Goal: Communication & Community: Answer question/provide support

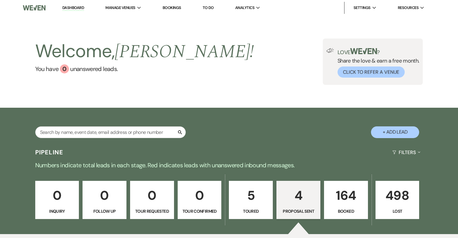
select select "6"
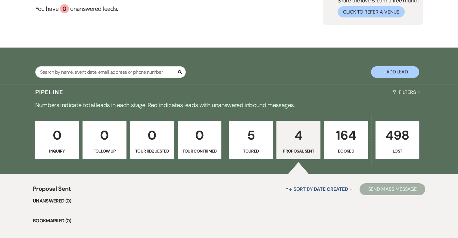
scroll to position [60, 0]
click at [345, 142] on p "164" at bounding box center [346, 135] width 36 height 20
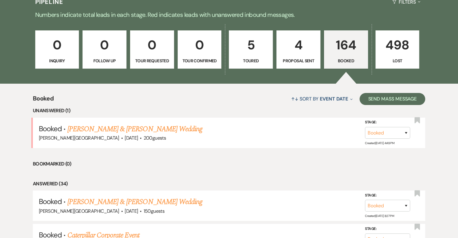
scroll to position [211, 0]
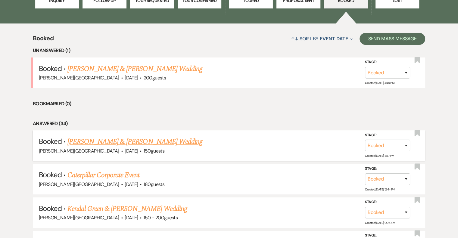
click at [142, 141] on link "[PERSON_NAME] & [PERSON_NAME] Wedding" at bounding box center [135, 142] width 135 height 11
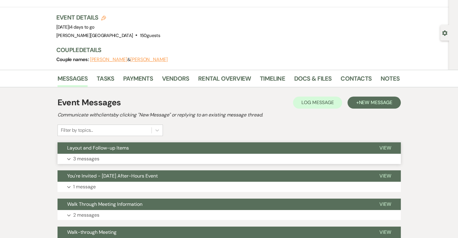
scroll to position [30, 0]
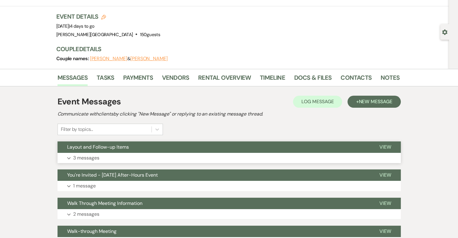
click at [77, 158] on p "3 messages" at bounding box center [86, 158] width 26 height 8
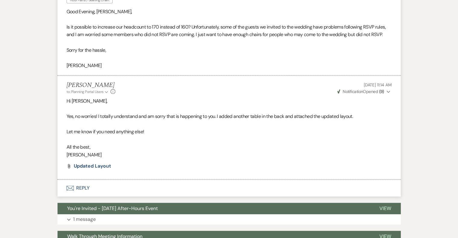
scroll to position [362, 0]
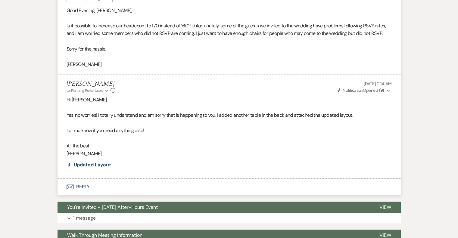
click at [85, 187] on button "Envelope Reply" at bounding box center [230, 187] width 344 height 17
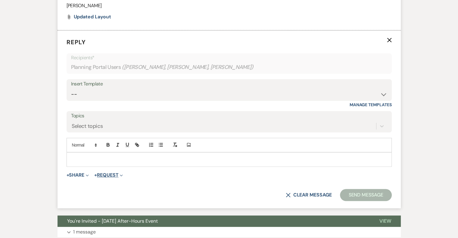
scroll to position [510, 0]
click at [105, 158] on p at bounding box center [229, 159] width 316 height 7
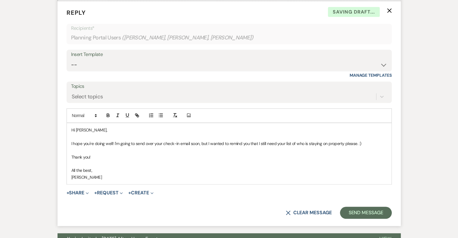
scroll to position [570, 0]
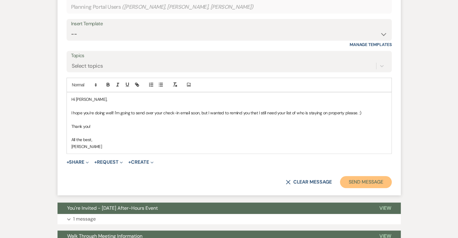
click at [369, 183] on button "Send Message" at bounding box center [366, 182] width 52 height 12
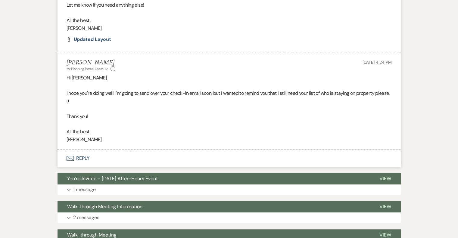
scroll to position [469, 0]
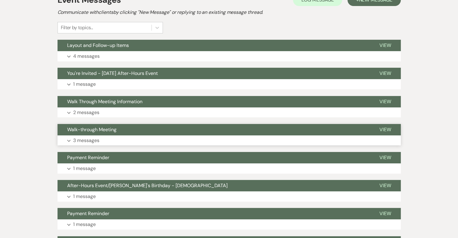
scroll to position [127, 0]
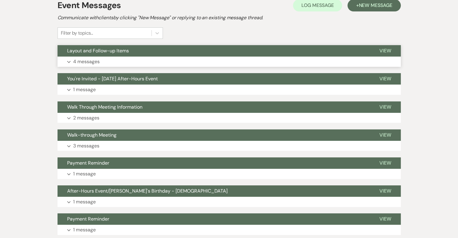
click at [87, 61] on p "4 messages" at bounding box center [86, 62] width 27 height 8
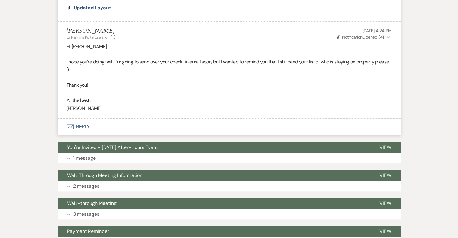
scroll to position [489, 0]
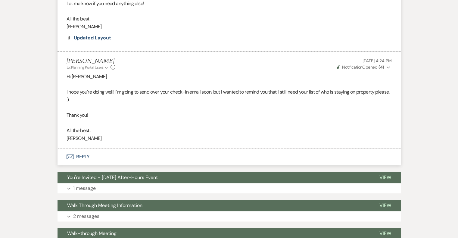
click at [388, 67] on use "button" at bounding box center [388, 68] width 3 height 2
click at [388, 67] on use "button" at bounding box center [388, 67] width 3 height 2
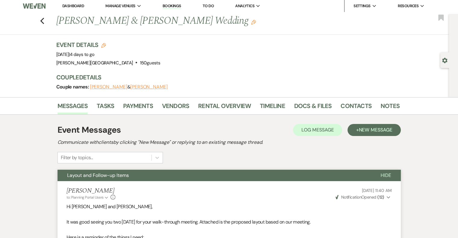
scroll to position [0, 0]
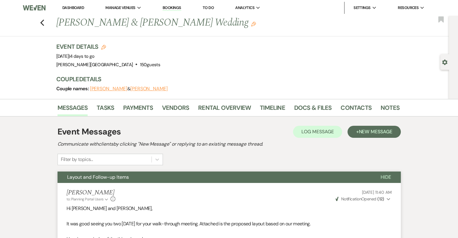
click at [65, 8] on link "Dashboard" at bounding box center [73, 7] width 22 height 5
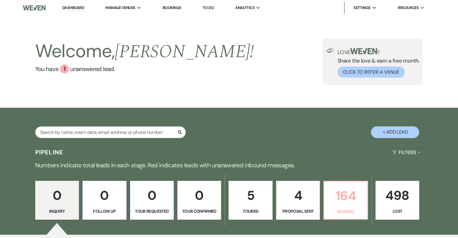
click at [344, 203] on p "164" at bounding box center [346, 196] width 36 height 20
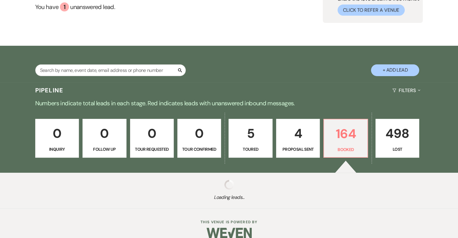
scroll to position [71, 0]
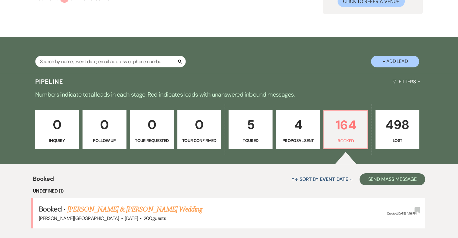
click at [149, 153] on div "0 Inquiry 0 Follow Up 0 Tour Requested 0 Tour Confirmed 5 Toured 4 Proposal Sen…" at bounding box center [229, 133] width 434 height 61
click at [170, 149] on div "0 Inquiry 0 Follow Up 0 Tour Requested 0 Tour Confirmed 5 Toured 4 Proposal Sen…" at bounding box center [229, 133] width 434 height 61
click at [112, 149] on div "0 Inquiry 0 Follow Up 0 Tour Requested 0 Tour Confirmed 5 Toured 4 Proposal Sen…" at bounding box center [229, 133] width 434 height 61
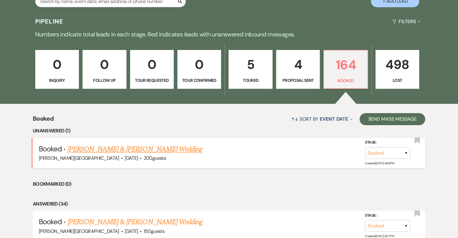
click at [178, 150] on link "[PERSON_NAME] & [PERSON_NAME] Wedding" at bounding box center [135, 149] width 135 height 11
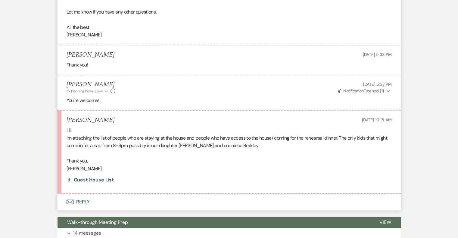
scroll to position [422, 0]
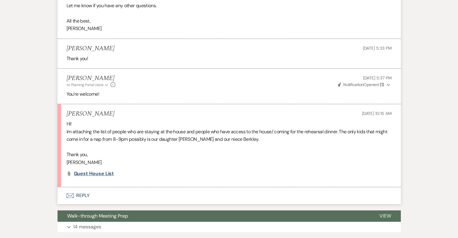
click at [105, 173] on span "Guest house list" at bounding box center [94, 174] width 40 height 6
click at [85, 193] on button "Envelope Reply" at bounding box center [230, 195] width 344 height 17
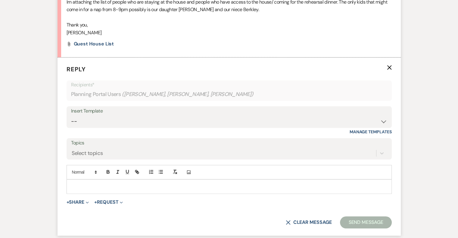
scroll to position [552, 0]
click at [98, 187] on p at bounding box center [229, 187] width 316 height 7
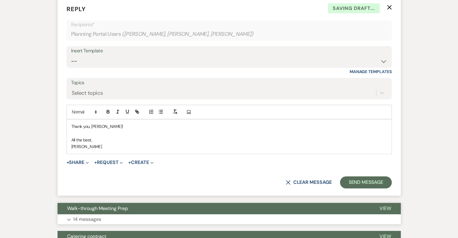
scroll to position [642, 0]
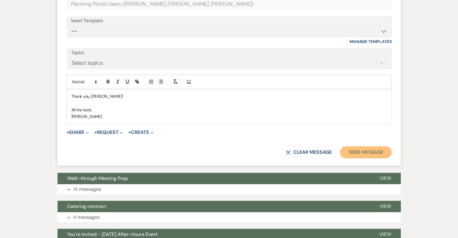
click at [366, 149] on button "Send Message" at bounding box center [366, 152] width 52 height 12
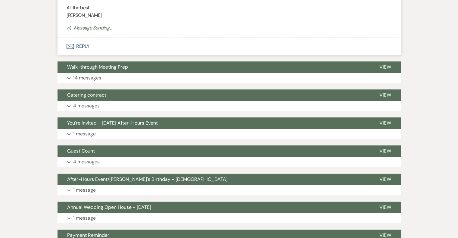
scroll to position [713, 0]
